Goal: Navigation & Orientation: Find specific page/section

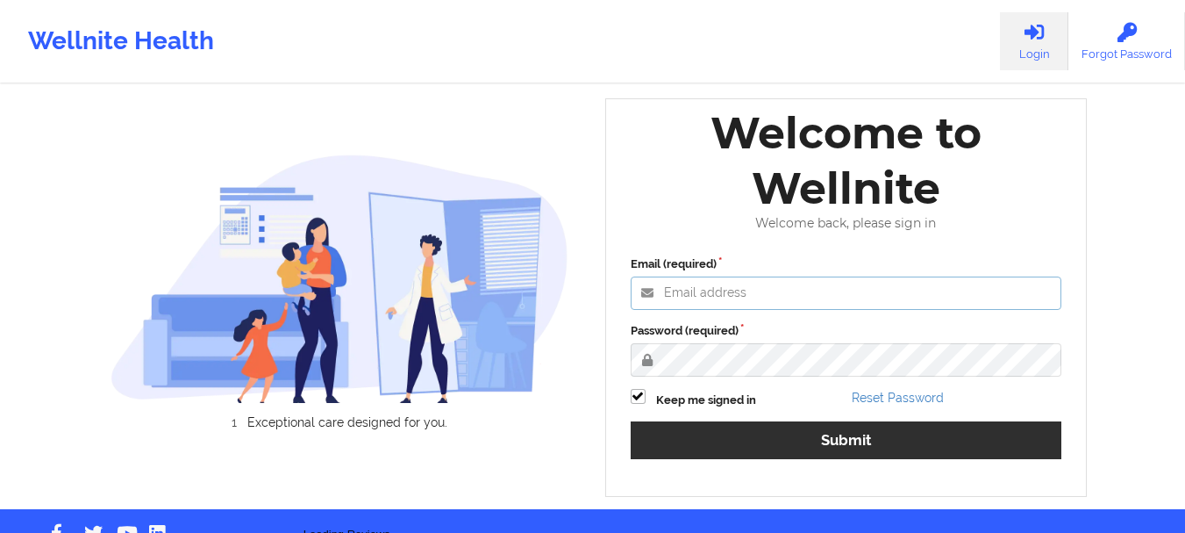
type input "[EMAIL_ADDRESS][DOMAIN_NAME]"
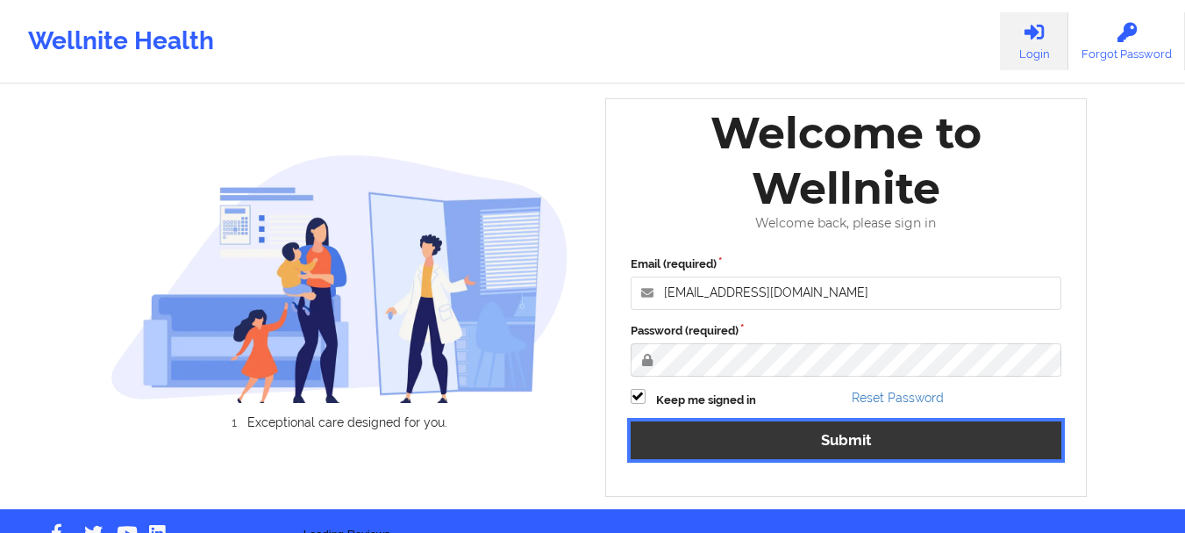
click at [821, 455] on button "Submit" at bounding box center [847, 440] width 432 height 38
